Goal: Navigation & Orientation: Find specific page/section

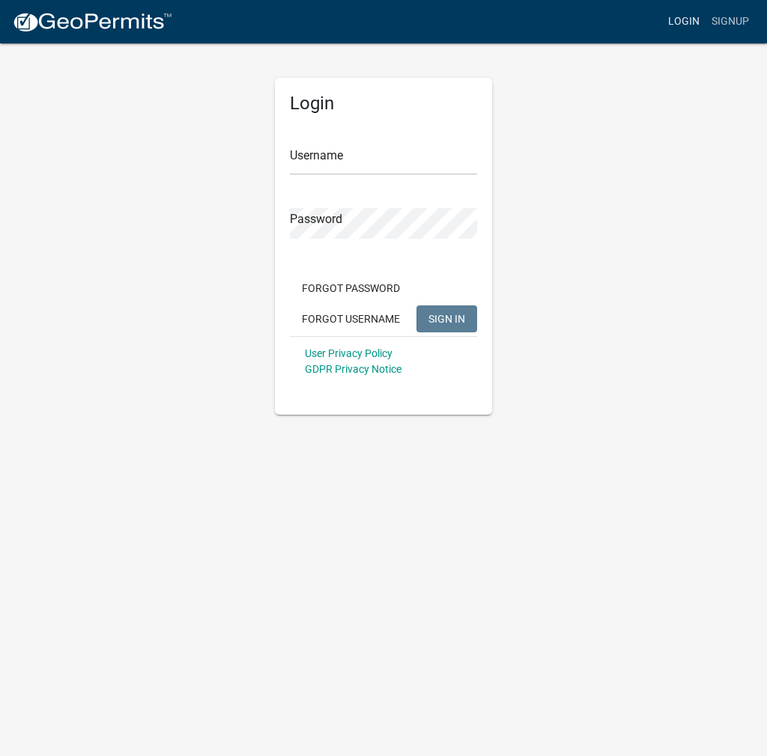
click at [679, 23] on link "Login" at bounding box center [683, 21] width 43 height 28
click at [383, 148] on input "Username" at bounding box center [383, 160] width 187 height 31
type input "kosplanning"
click at [416, 306] on button "SIGN IN" at bounding box center [446, 319] width 61 height 27
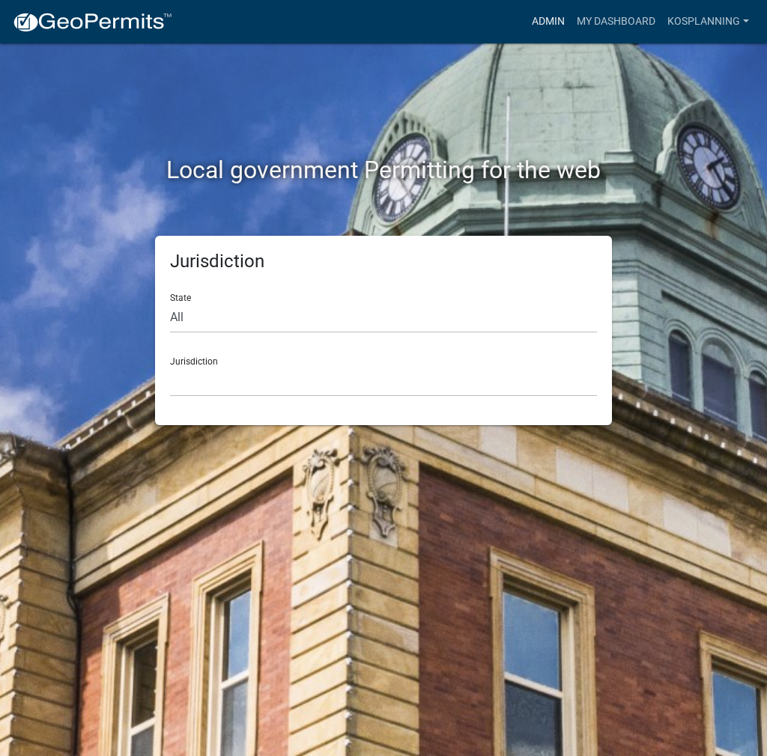
click at [555, 22] on link "Admin" at bounding box center [548, 21] width 45 height 28
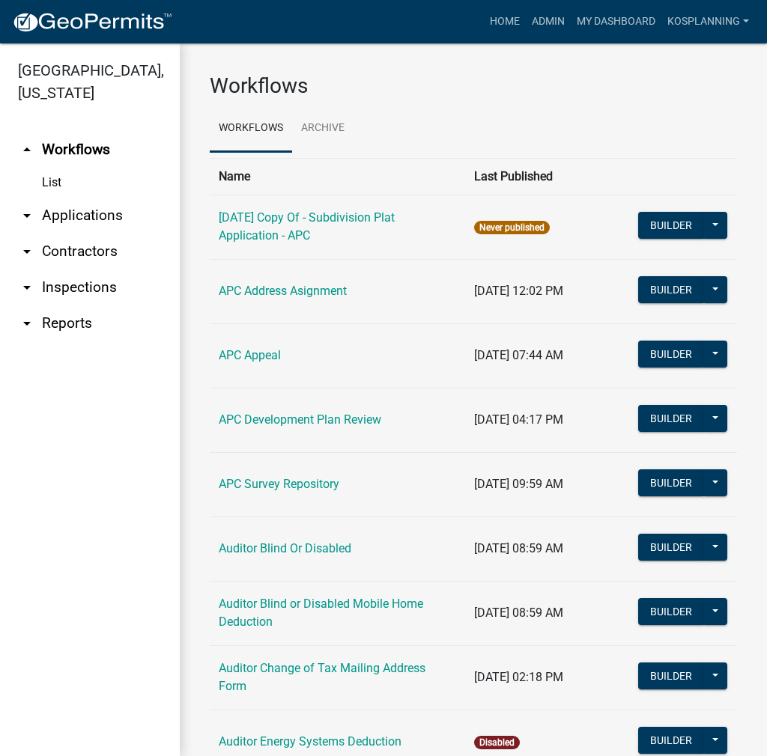
click at [113, 204] on link "arrow_drop_down Applications" at bounding box center [90, 216] width 180 height 36
